Goal: Task Accomplishment & Management: Use online tool/utility

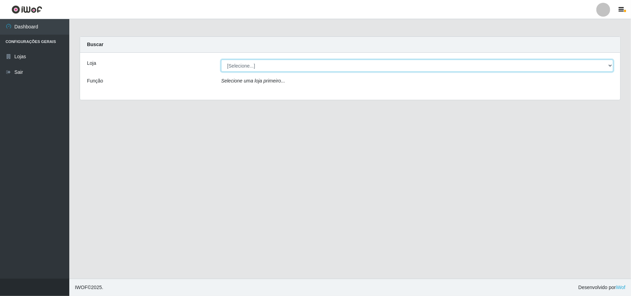
drag, startPoint x: 284, startPoint y: 69, endPoint x: 277, endPoint y: 71, distance: 7.3
click at [283, 68] on select "[Selecione...] Bemais Supermercados - B11 Manaíra" at bounding box center [417, 66] width 392 height 12
select select "409"
click at [221, 60] on select "[Selecione...] Bemais Supermercados - B11 Manaíra" at bounding box center [417, 66] width 392 height 12
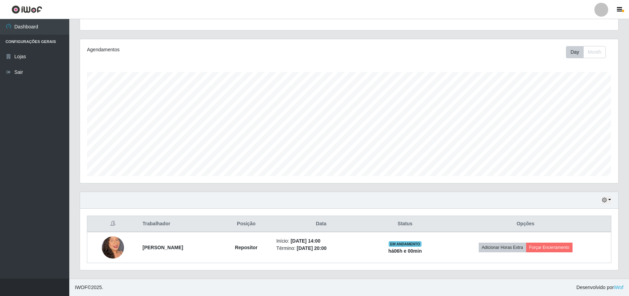
scroll to position [144, 538]
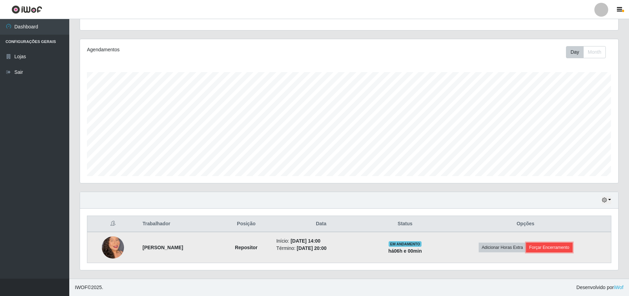
click at [573, 249] on button "Forçar Encerramento" at bounding box center [550, 248] width 46 height 10
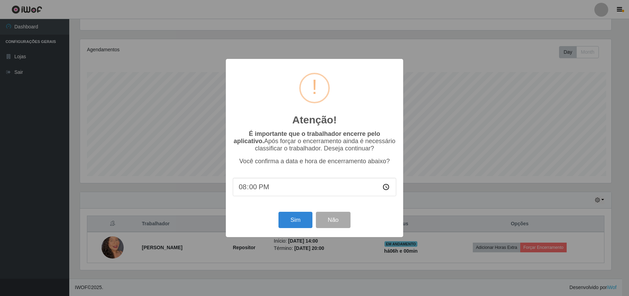
scroll to position [144, 533]
click at [286, 217] on button "Sim" at bounding box center [297, 220] width 34 height 16
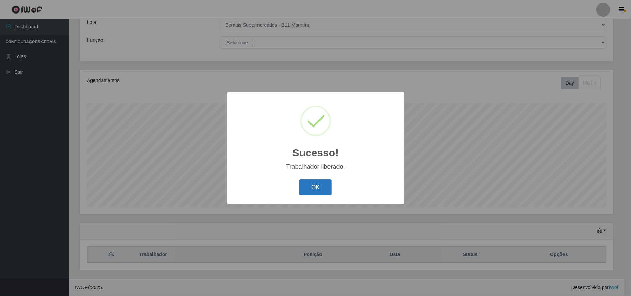
click at [322, 182] on button "OK" at bounding box center [315, 187] width 32 height 16
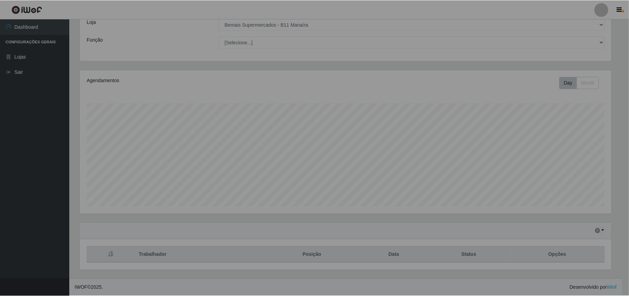
scroll to position [144, 538]
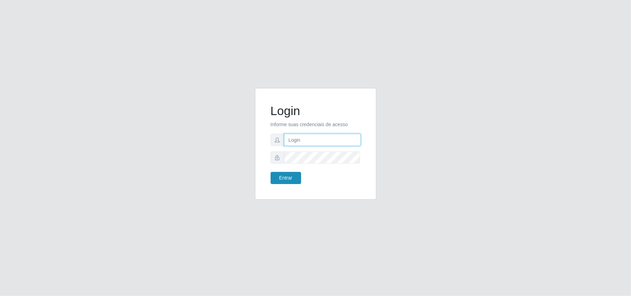
type input "marciel@bemaisb11"
click at [294, 173] on button "Entrar" at bounding box center [286, 178] width 31 height 12
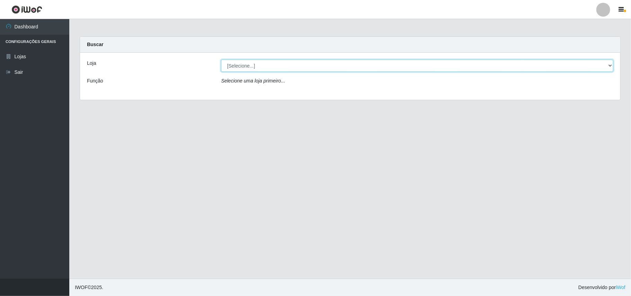
click at [332, 69] on select "[Selecione...] Bemais Supermercados - B11 Manaíra" at bounding box center [417, 66] width 392 height 12
select select "409"
click at [221, 60] on select "[Selecione...] Bemais Supermercados - B11 Manaíra" at bounding box center [417, 66] width 392 height 12
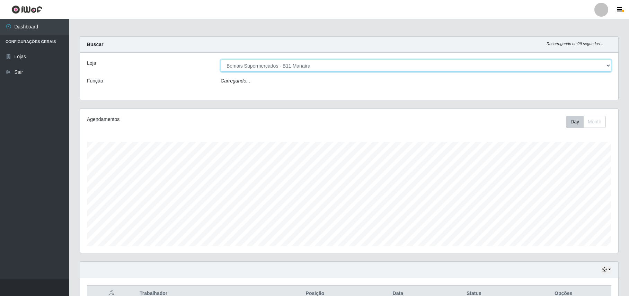
scroll to position [144, 538]
click at [607, 275] on button "button" at bounding box center [607, 272] width 10 height 8
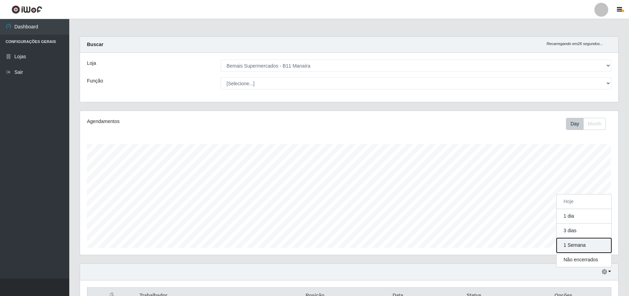
click at [592, 249] on button "1 Semana" at bounding box center [584, 245] width 55 height 15
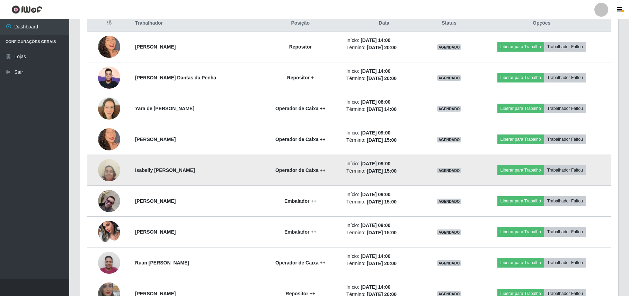
scroll to position [273, 0]
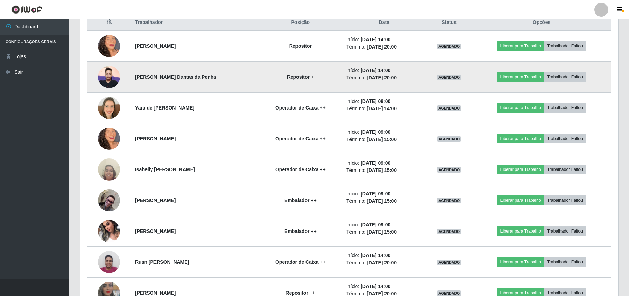
click at [108, 81] on img at bounding box center [109, 76] width 22 height 29
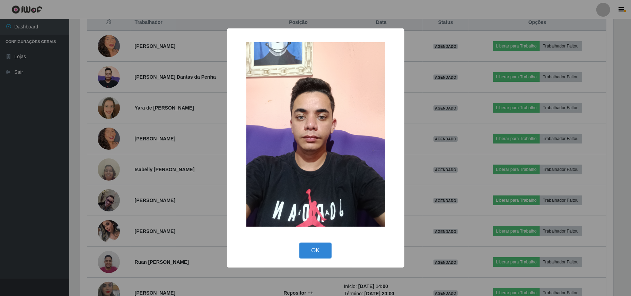
click at [112, 81] on div "× OK Cancel" at bounding box center [315, 148] width 631 height 296
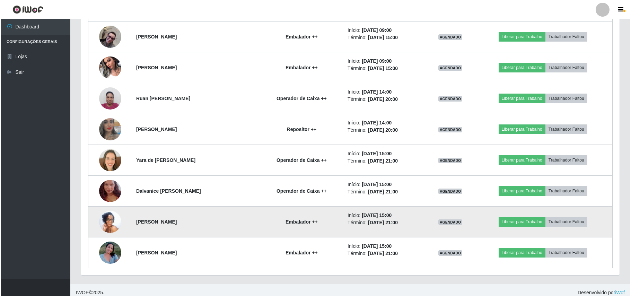
scroll to position [444, 0]
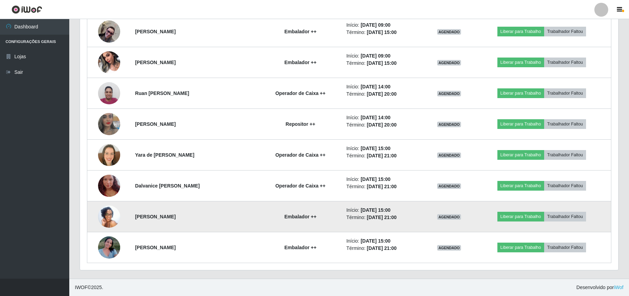
click at [122, 214] on td at bounding box center [109, 216] width 44 height 31
click at [121, 215] on td at bounding box center [109, 216] width 44 height 31
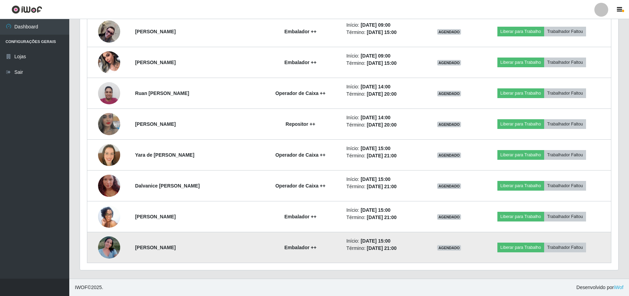
click at [113, 247] on img at bounding box center [109, 247] width 22 height 29
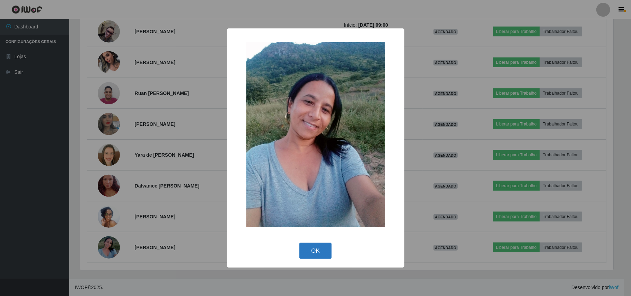
click at [305, 254] on button "OK" at bounding box center [315, 251] width 32 height 16
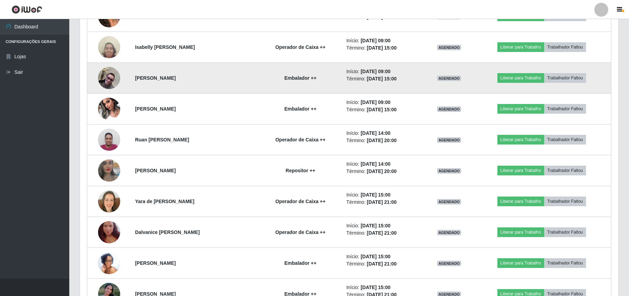
scroll to position [444, 0]
